Goal: Task Accomplishment & Management: Complete application form

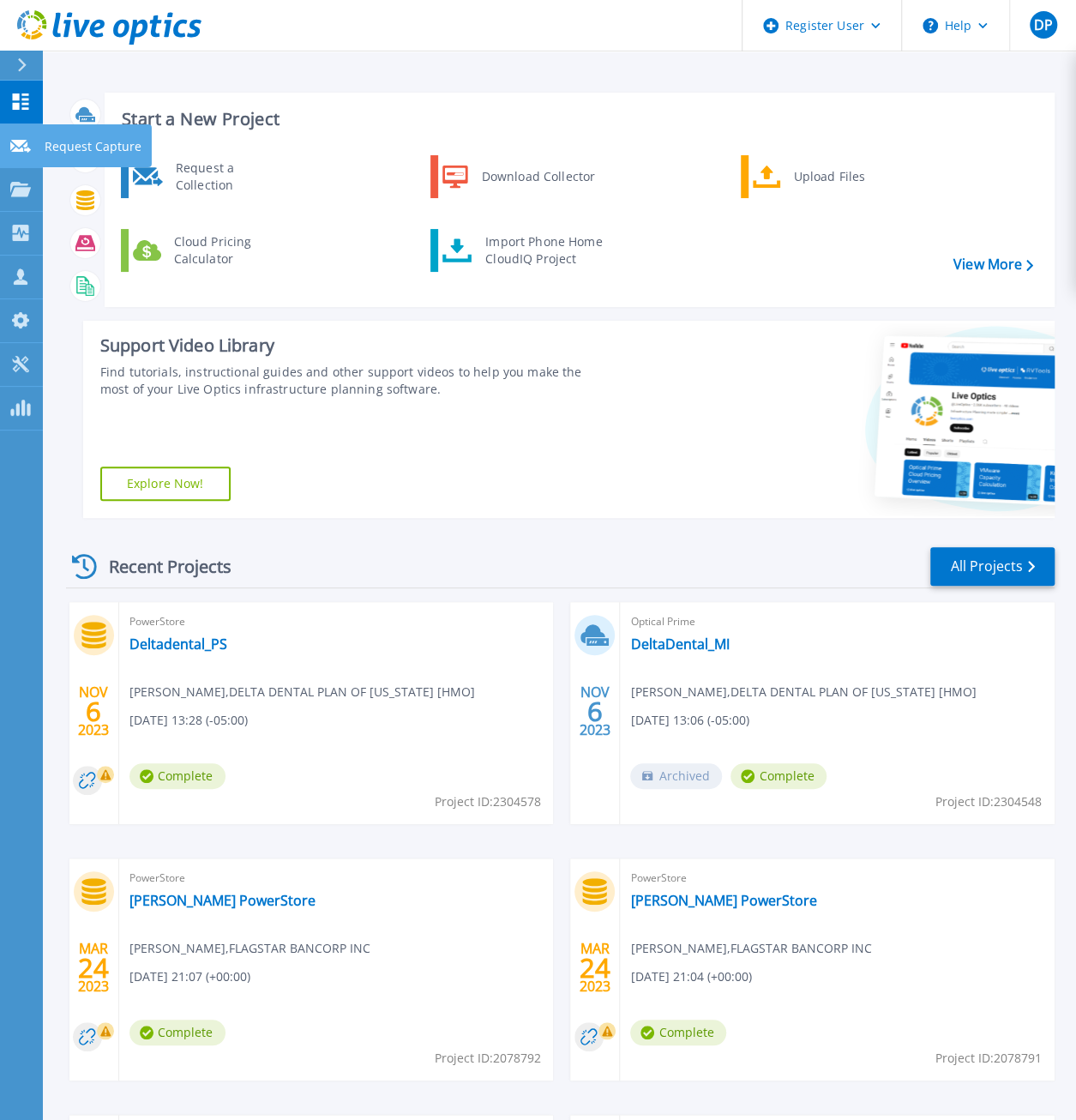
click at [51, 139] on p "Request Capture" at bounding box center [93, 146] width 97 height 44
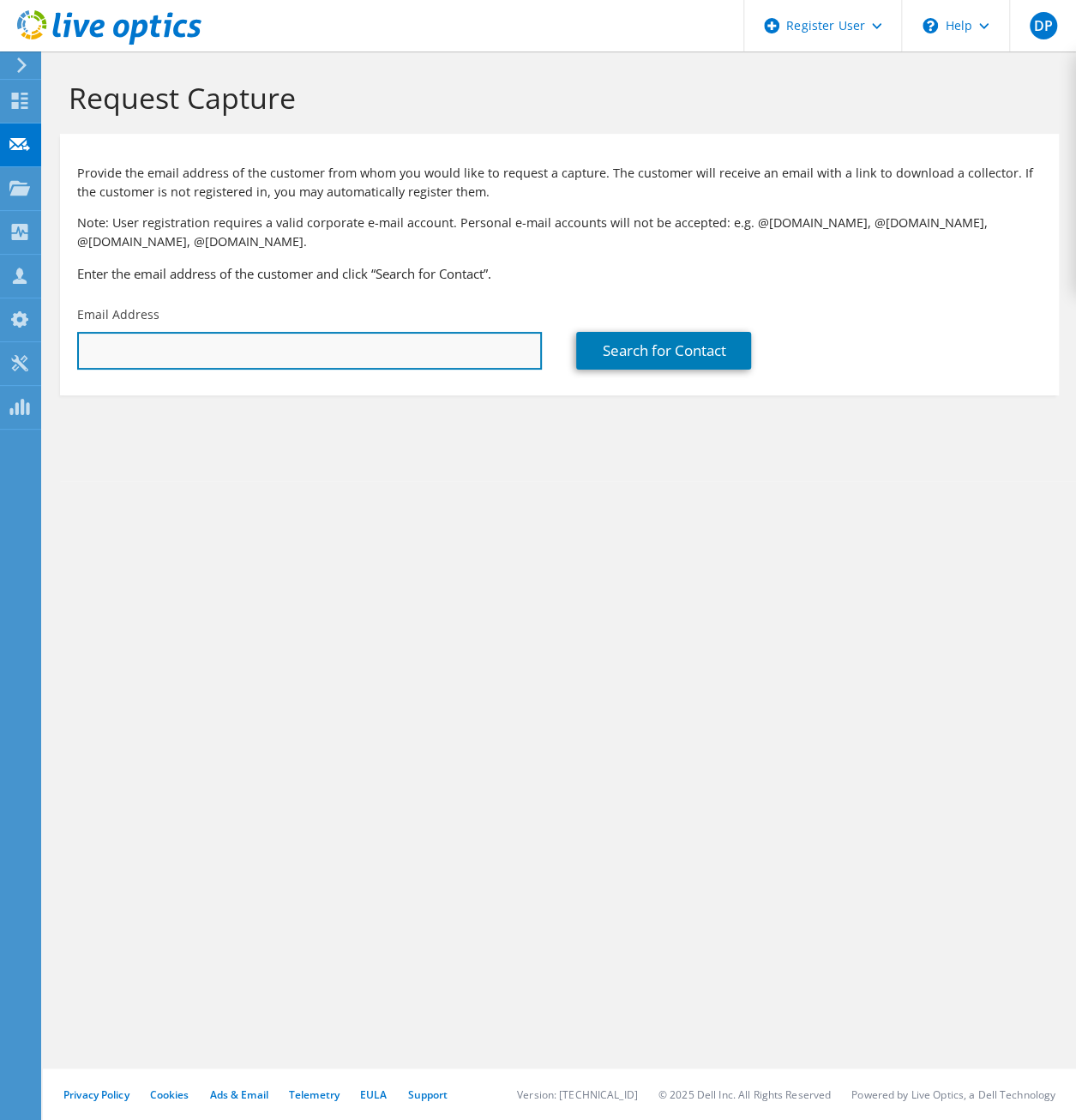
click at [337, 354] on input "text" at bounding box center [309, 350] width 465 height 37
type input "[EMAIL_ADDRESS][DOMAIN_NAME]"
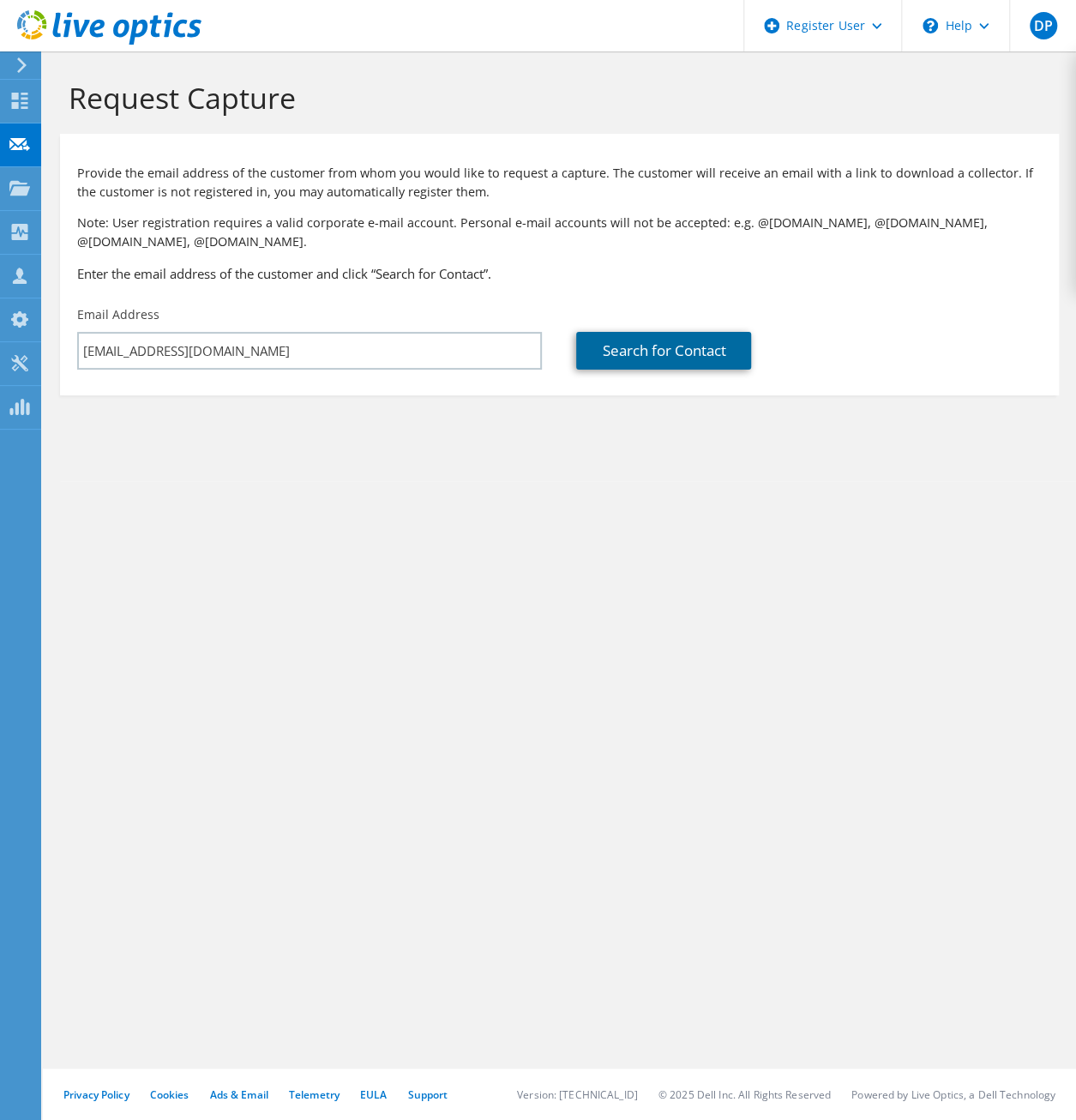
click at [645, 349] on link "Search for Contact" at bounding box center [663, 350] width 175 height 37
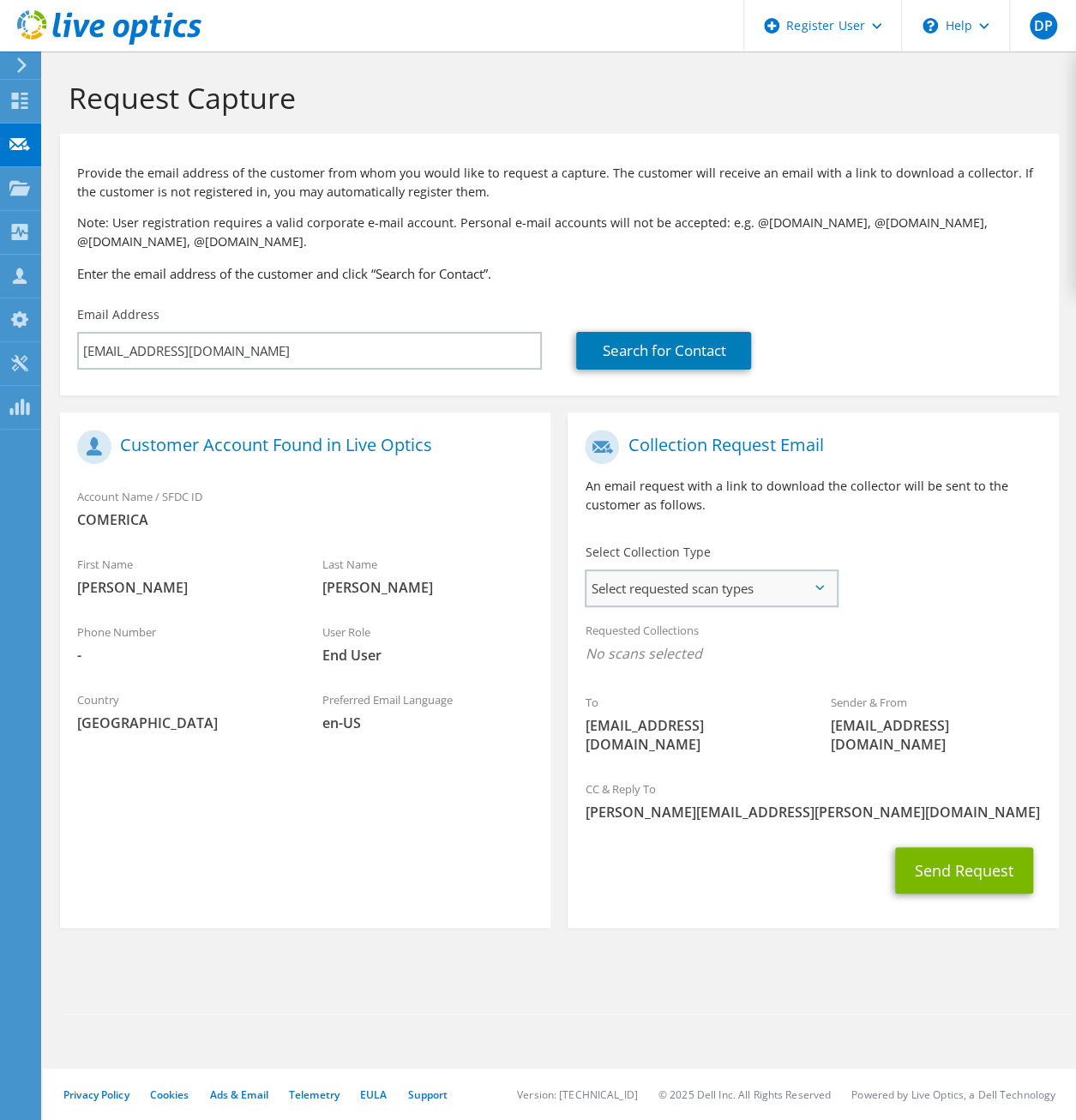
click at [734, 587] on span "Select requested scan types" at bounding box center [710, 589] width 249 height 35
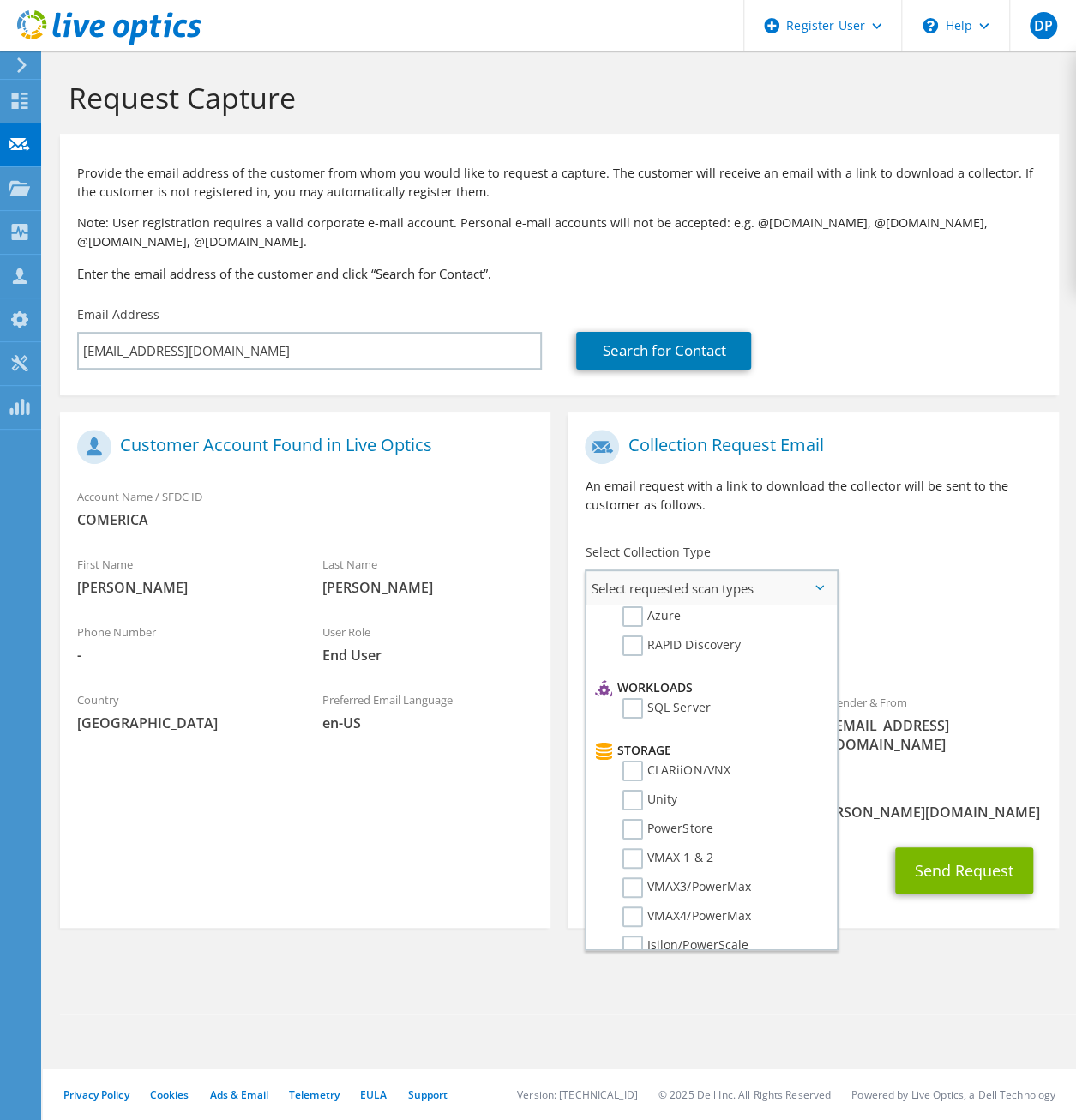
scroll to position [172, 0]
click at [663, 802] on label "Unity" at bounding box center [650, 799] width 55 height 21
click at [0, 0] on input "Unity" at bounding box center [0, 0] width 0 height 0
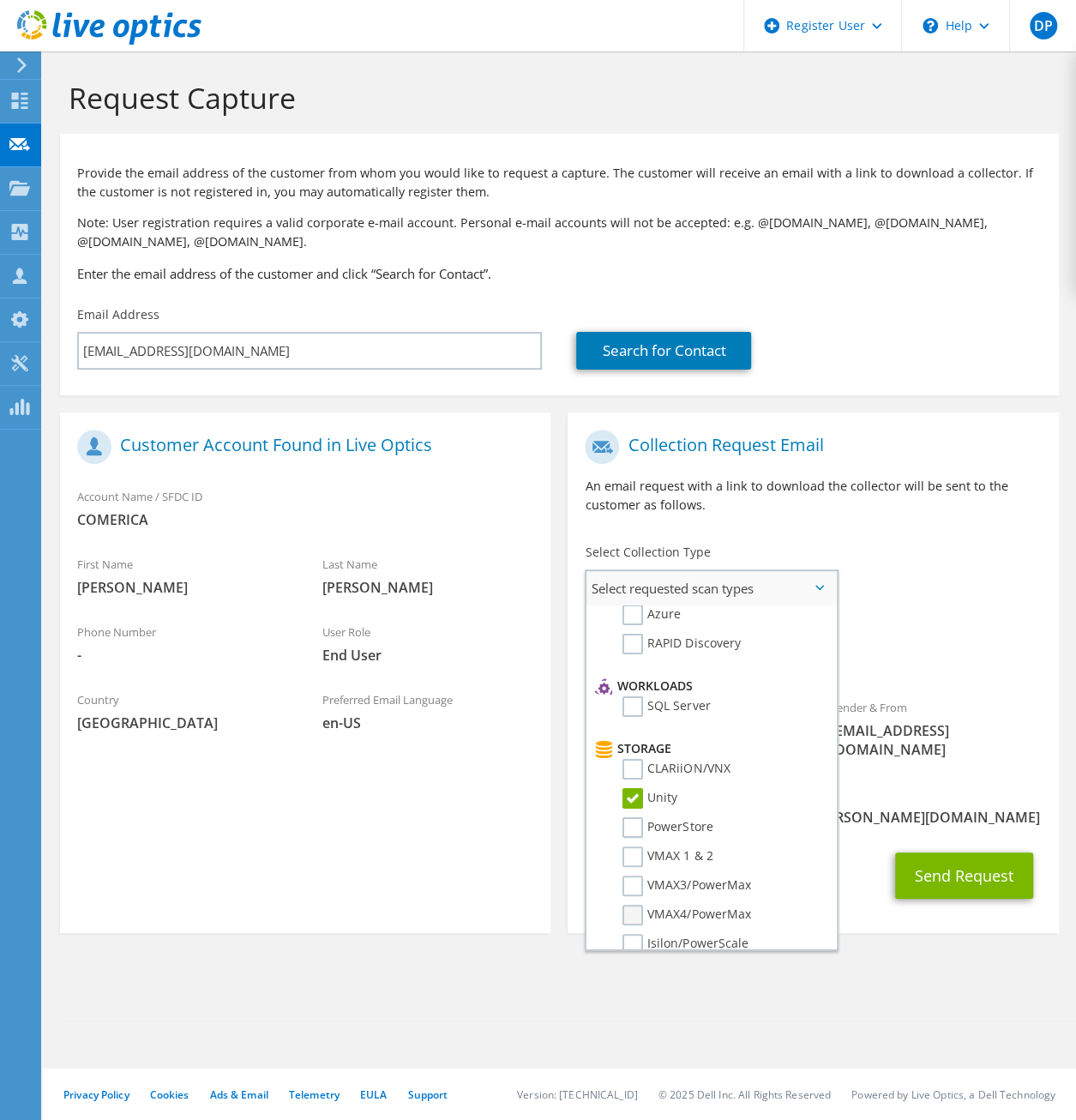
click at [707, 915] on label "VMAX4/PowerMax" at bounding box center [686, 915] width 128 height 21
click at [0, 0] on input "VMAX4/PowerMax" at bounding box center [0, 0] width 0 height 0
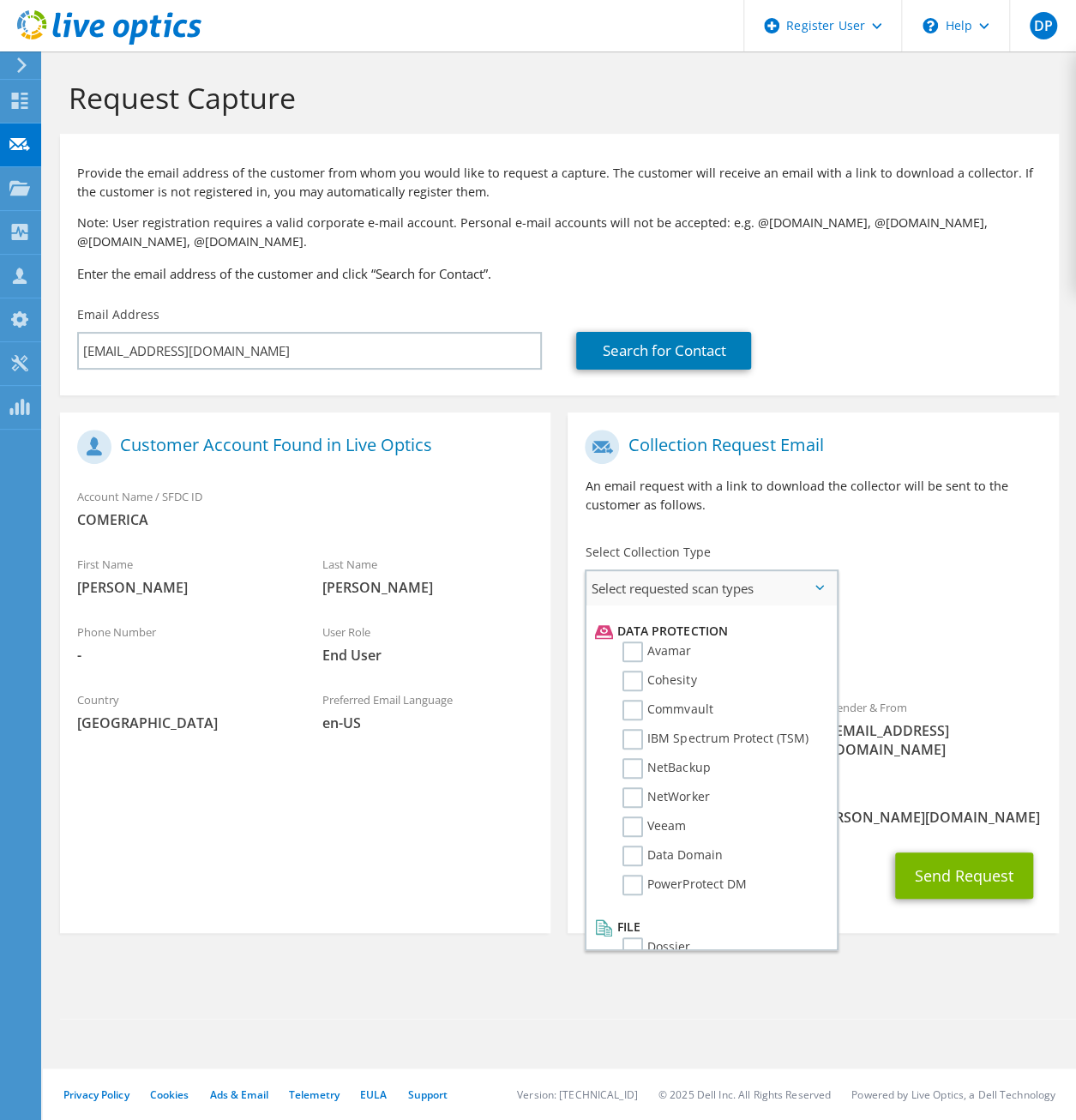
scroll to position [757, 0]
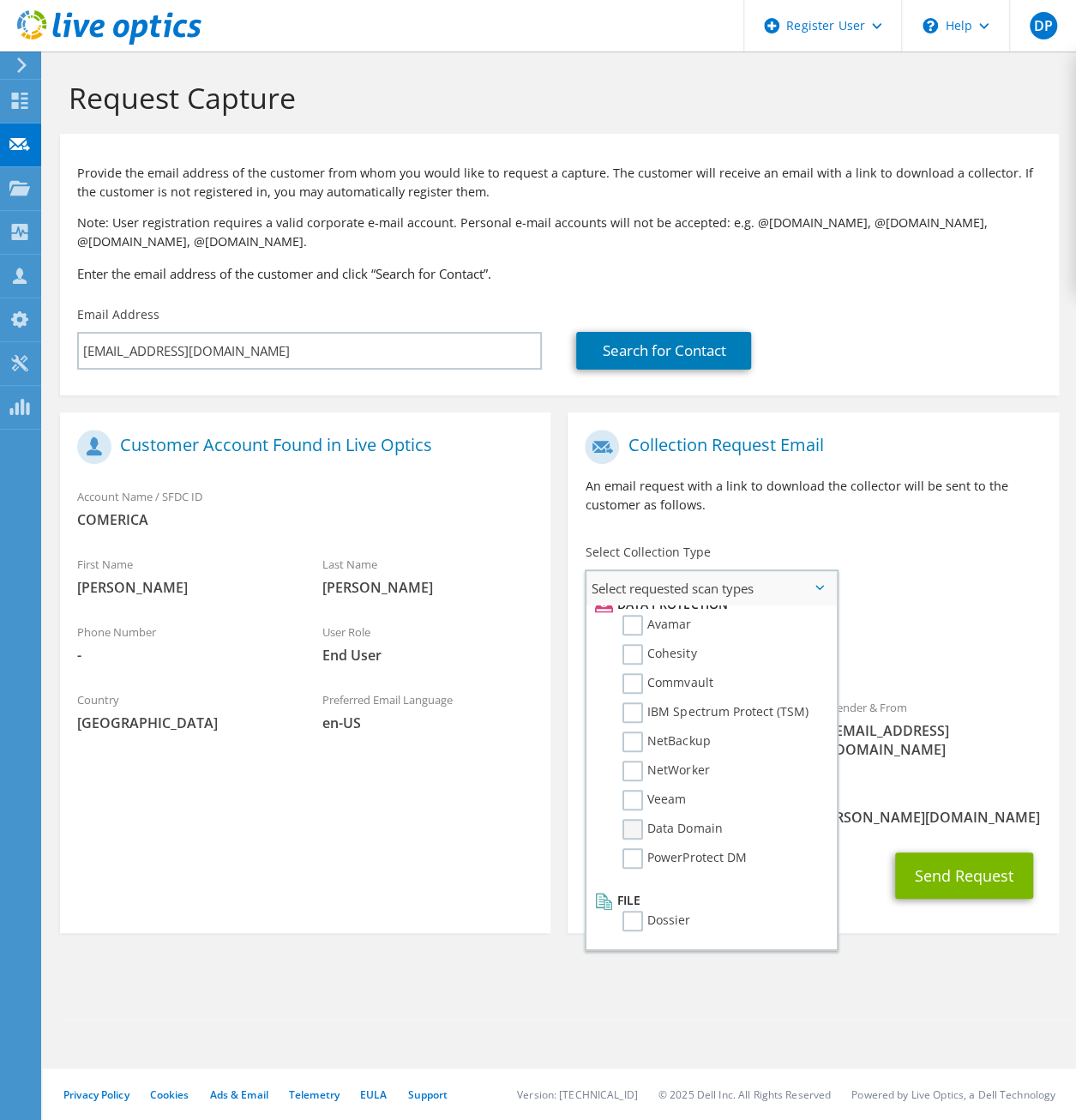
click at [630, 829] on label "Data Domain" at bounding box center [672, 829] width 100 height 21
click at [0, 0] on input "Data Domain" at bounding box center [0, 0] width 0 height 0
click at [635, 771] on label "NetWorker" at bounding box center [666, 771] width 87 height 21
click at [0, 0] on input "NetWorker" at bounding box center [0, 0] width 0 height 0
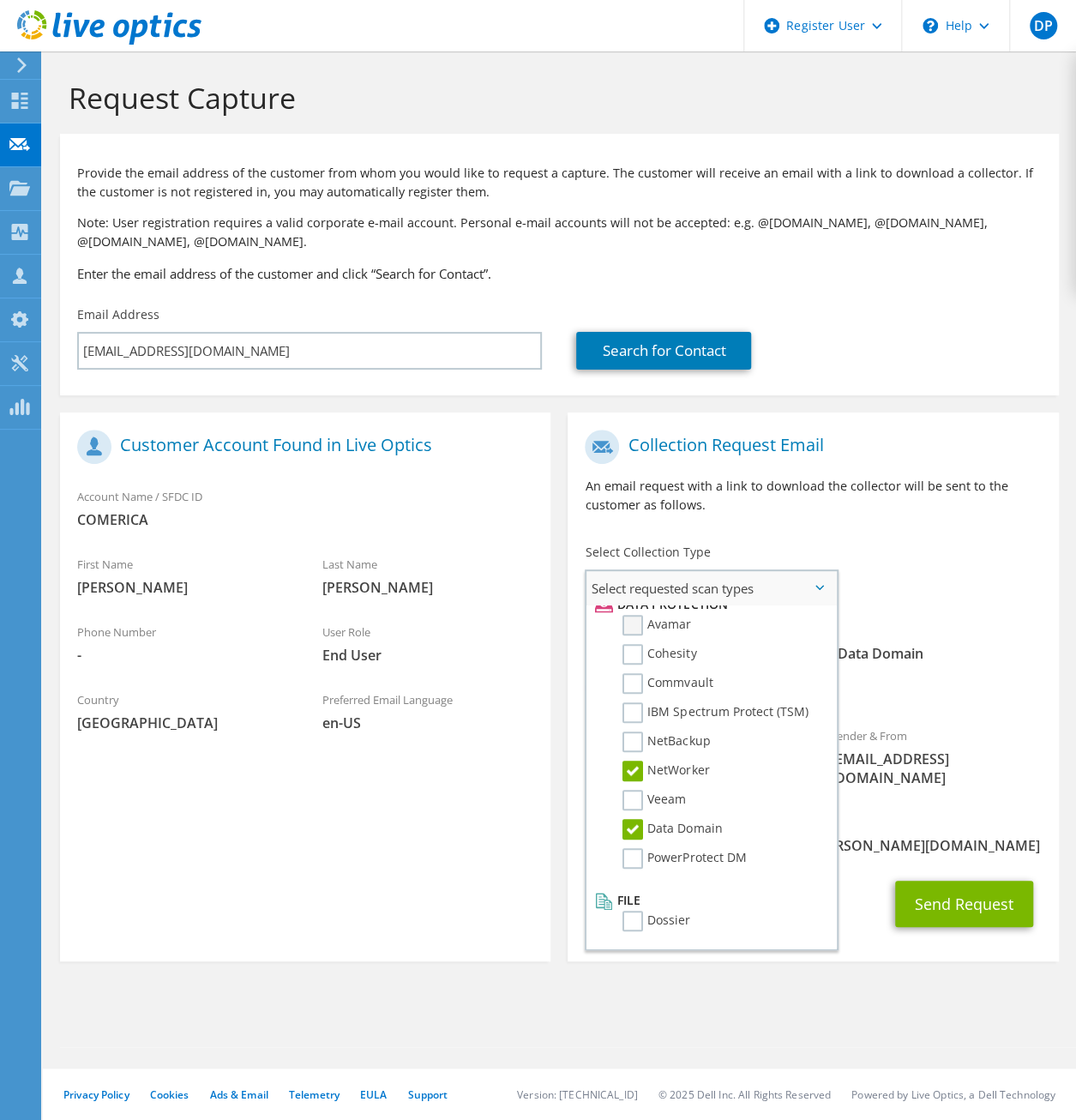
click at [635, 631] on label "Avamar" at bounding box center [657, 625] width 69 height 21
click at [0, 0] on input "Avamar" at bounding box center [0, 0] width 0 height 0
click at [1006, 882] on button "Send Request" at bounding box center [964, 903] width 138 height 46
